Goal: Check status

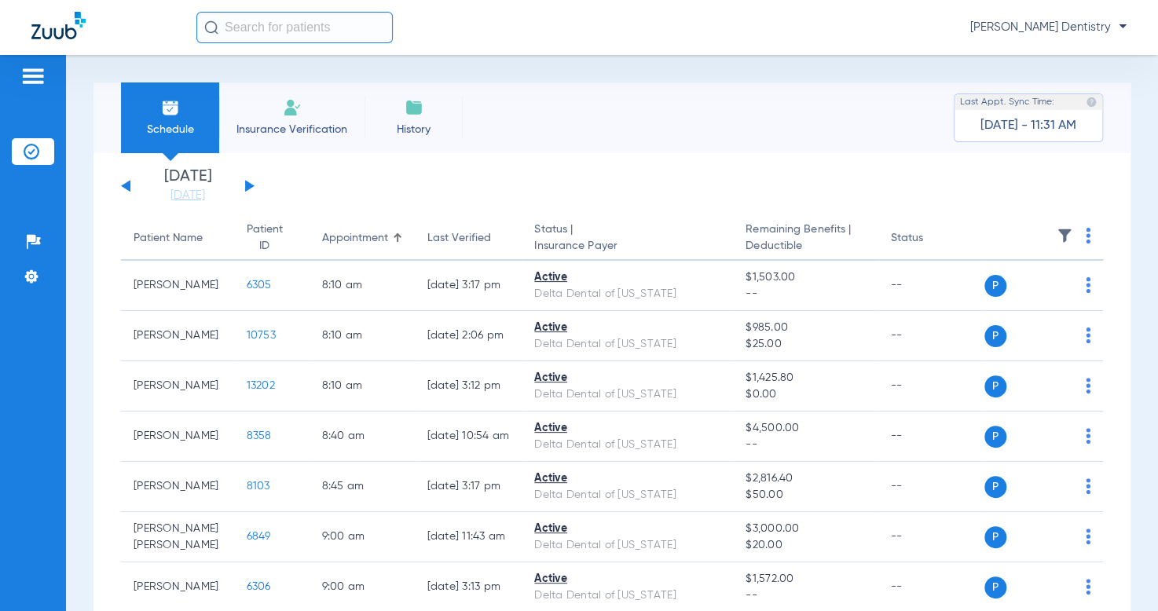
click at [248, 179] on div "[DATE] [DATE] [DATE] [DATE] [DATE] [DATE] [DATE] [DATE] [DATE] [DATE] [DATE] [D…" at bounding box center [187, 186] width 133 height 35
click at [246, 188] on button at bounding box center [249, 186] width 9 height 12
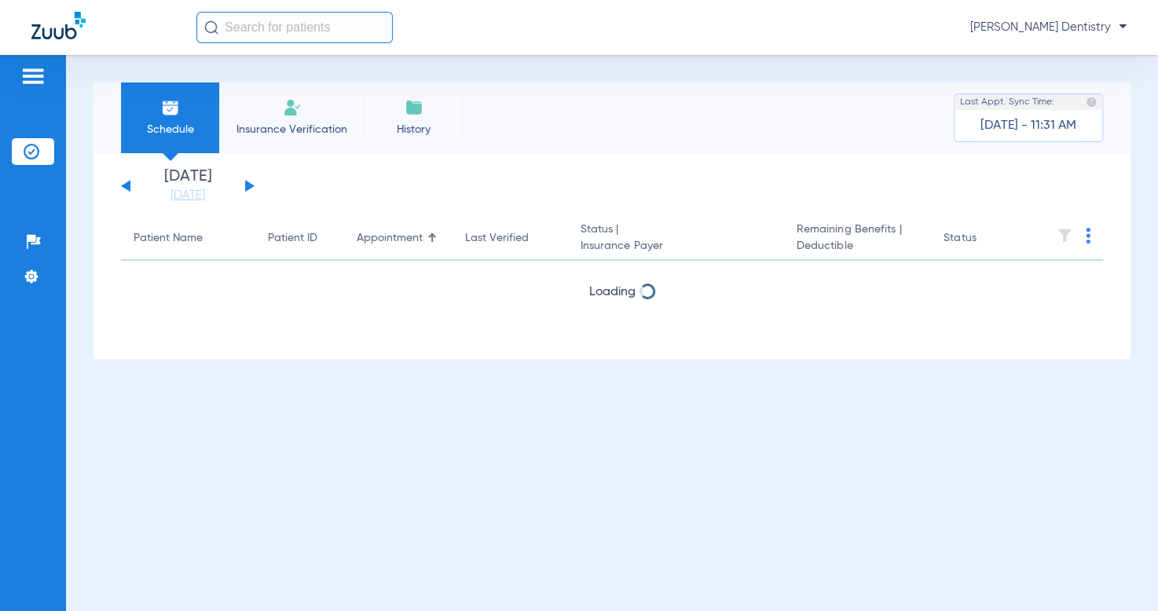
click at [246, 188] on button at bounding box center [249, 186] width 9 height 12
